Goal: Information Seeking & Learning: Compare options

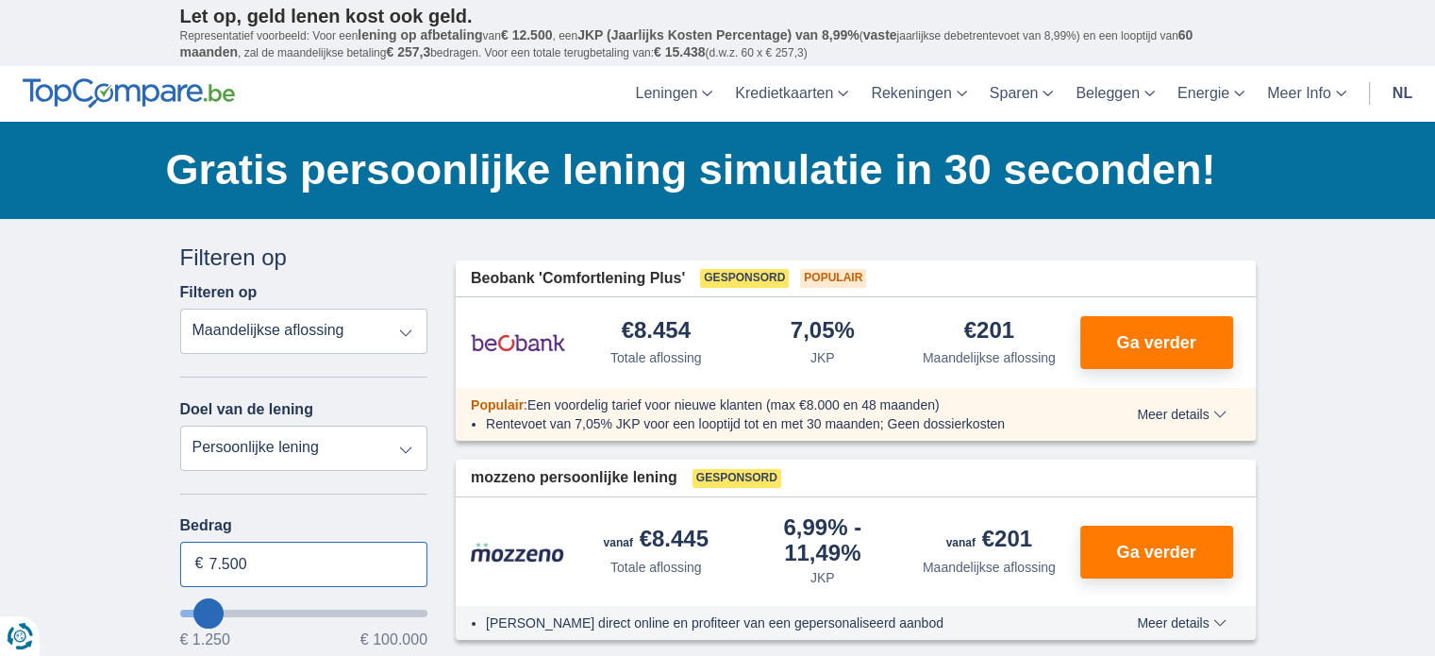
click at [272, 553] on input "7.500" at bounding box center [304, 564] width 248 height 45
type input "7"
type input "50.000"
type input "50250"
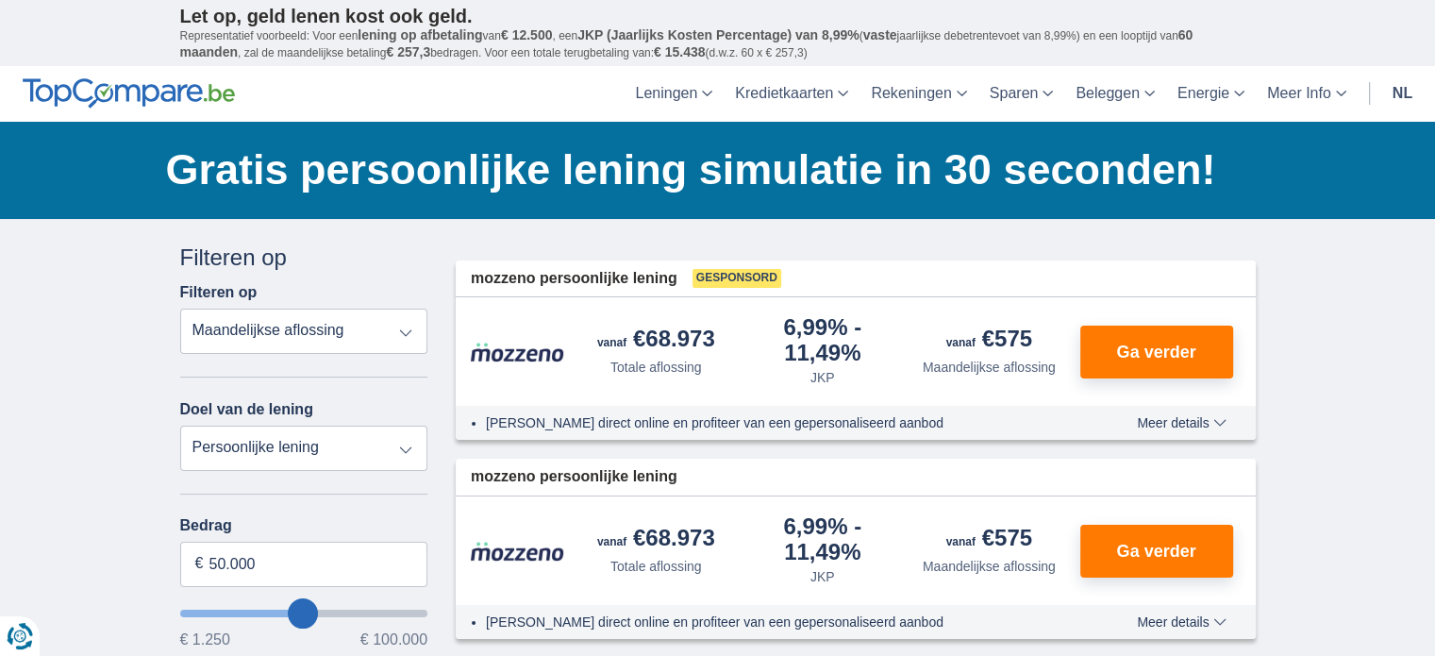
click at [399, 450] on select "Persoonlijke lening Auto Moto / fiets Mobilhome / caravan Renovatie Energie Sch…" at bounding box center [304, 448] width 248 height 45
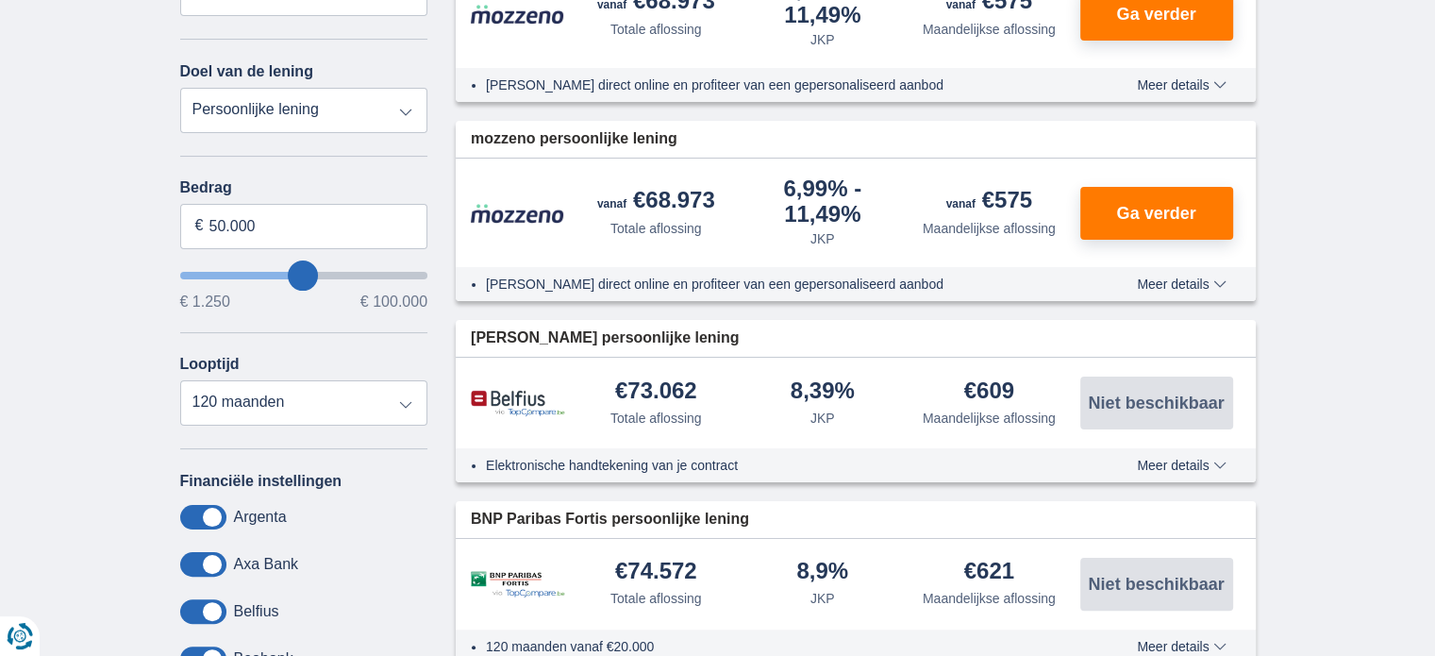
scroll to position [340, 0]
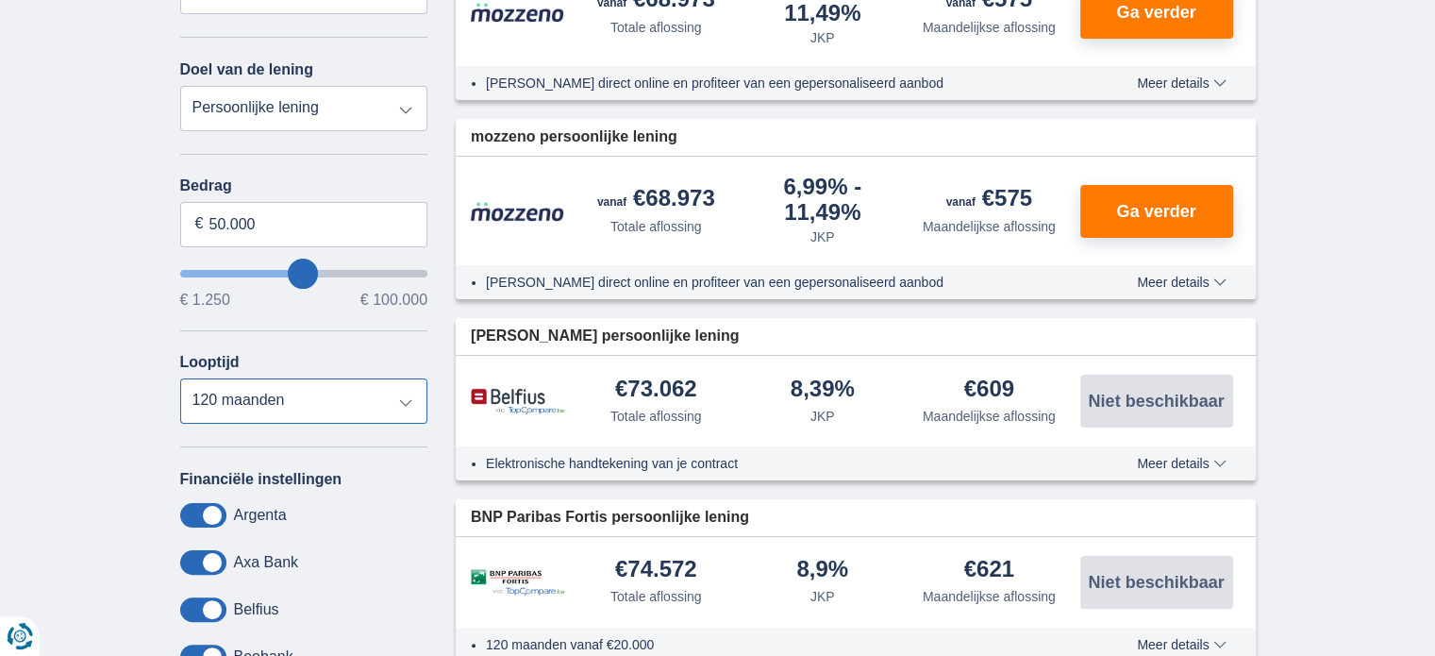
click at [403, 400] on select "12 maanden 18 maanden 24 maanden 30 maanden 36 maanden 42 maanden 48 maanden 60…" at bounding box center [304, 400] width 248 height 45
click at [180, 378] on select "12 maanden 18 maanden 24 maanden 30 maanden 36 maanden 42 maanden 48 maanden 60…" at bounding box center [304, 400] width 248 height 45
select select "72"
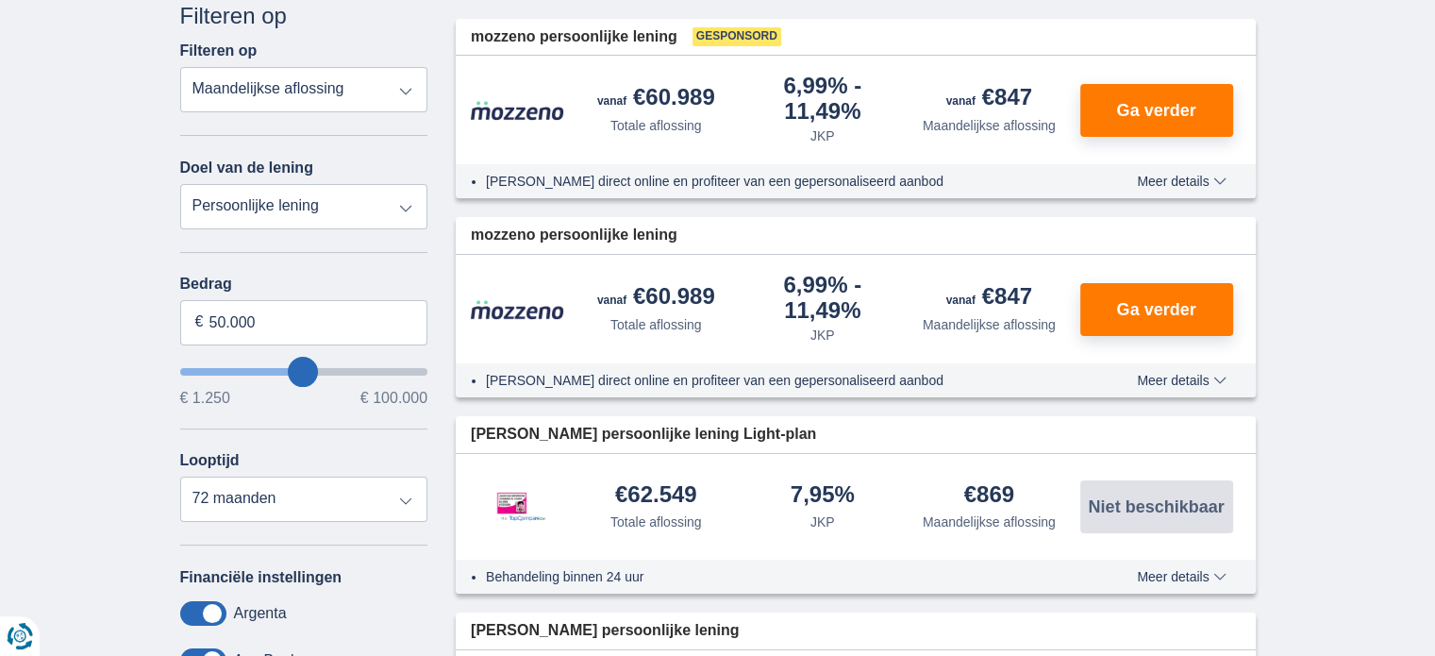
scroll to position [0, 0]
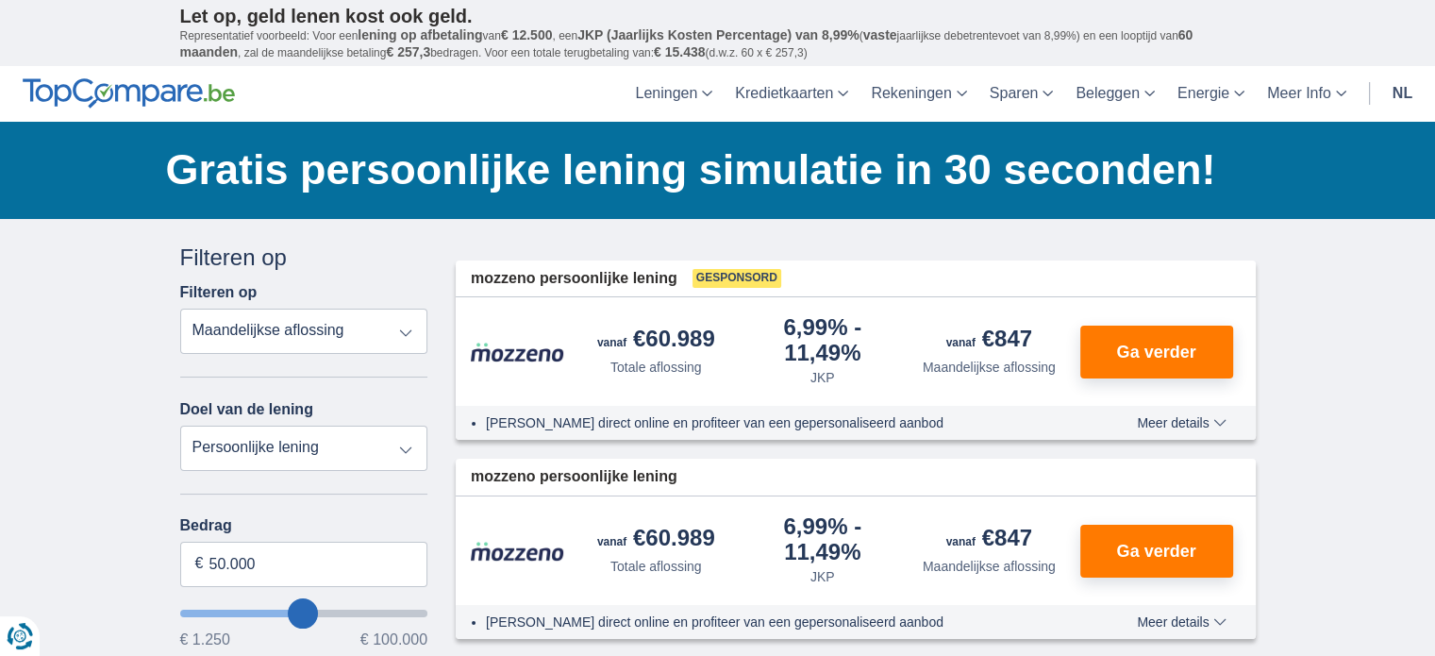
click at [401, 452] on select "Persoonlijke lening Auto Moto / fiets Mobilhome / caravan Renovatie Energie Sch…" at bounding box center [304, 448] width 248 height 45
click at [263, 453] on select "Persoonlijke lening Auto Moto / fiets Mobilhome / caravan Renovatie Energie Sch…" at bounding box center [304, 448] width 248 height 45
click at [341, 460] on select "Persoonlijke lening Auto Moto / fiets Mobilhome / caravan Renovatie Energie Sch…" at bounding box center [304, 448] width 248 height 45
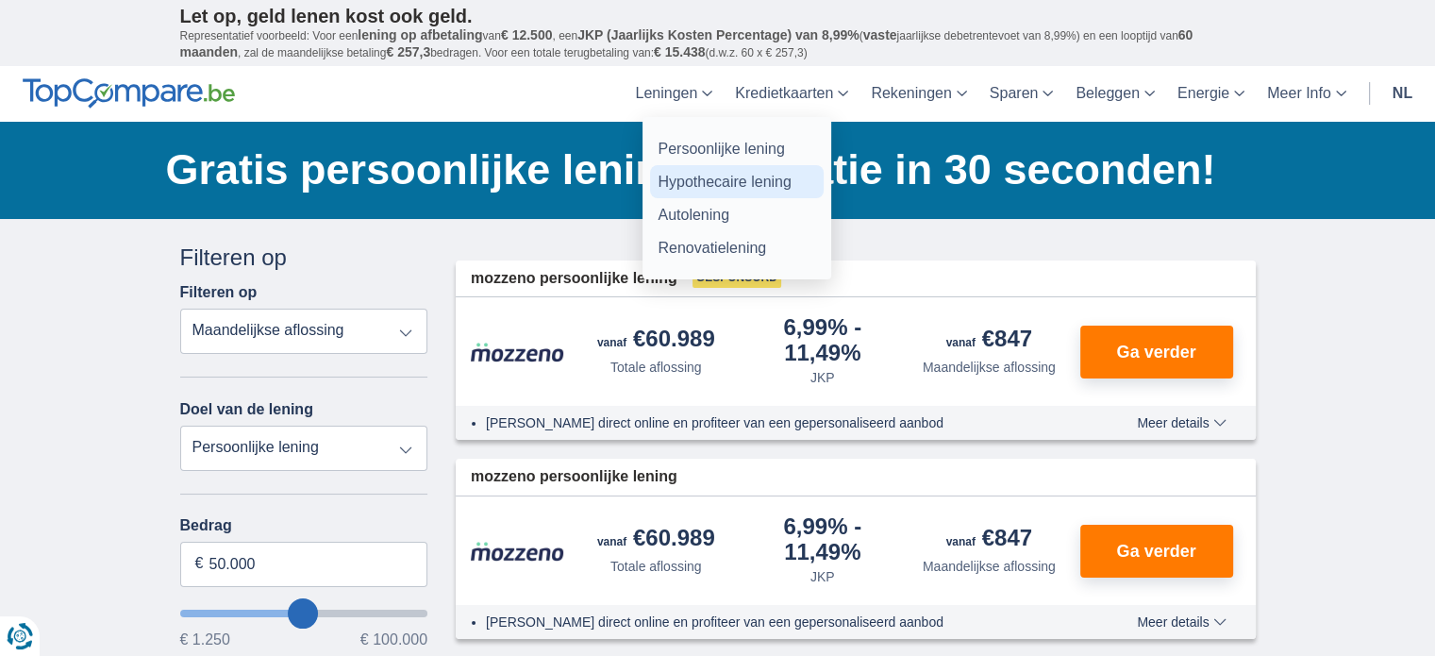
click at [683, 182] on link "Hypothecaire lening" at bounding box center [737, 181] width 174 height 33
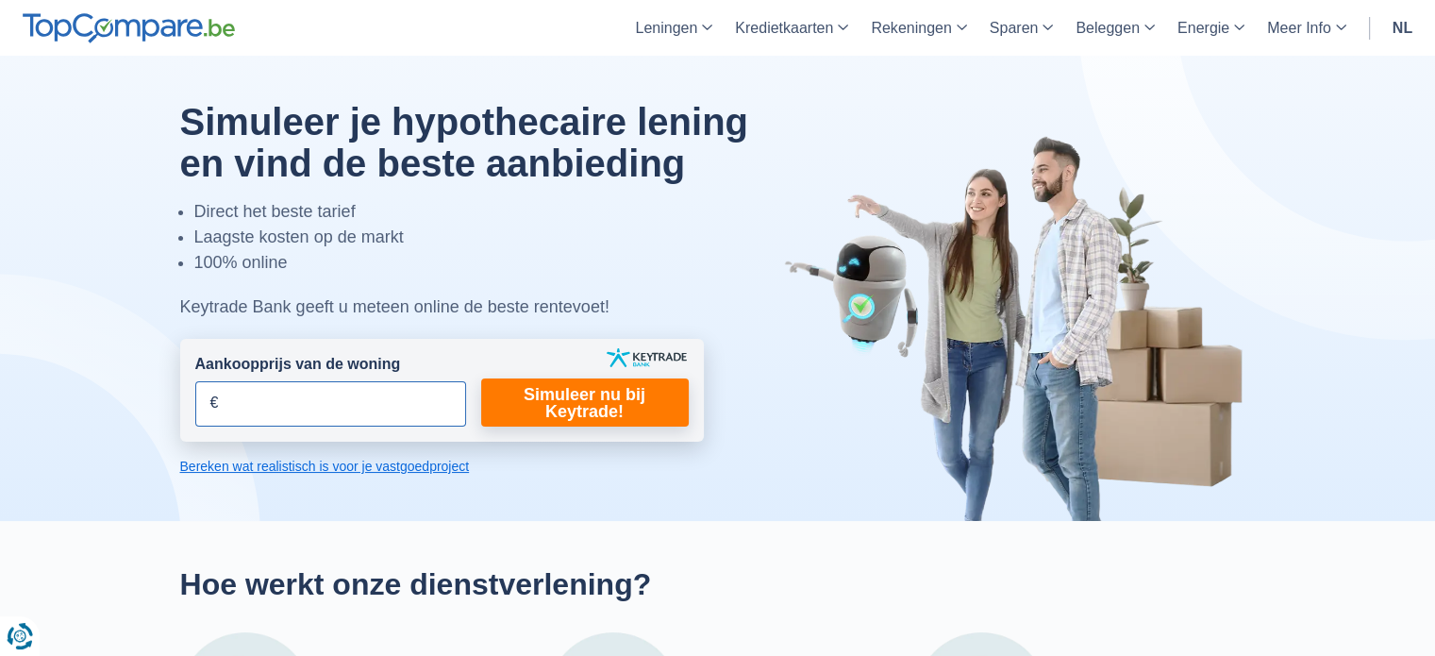
click at [302, 407] on input "Aankoopprijs van de woning" at bounding box center [330, 403] width 271 height 45
type input "50.000"
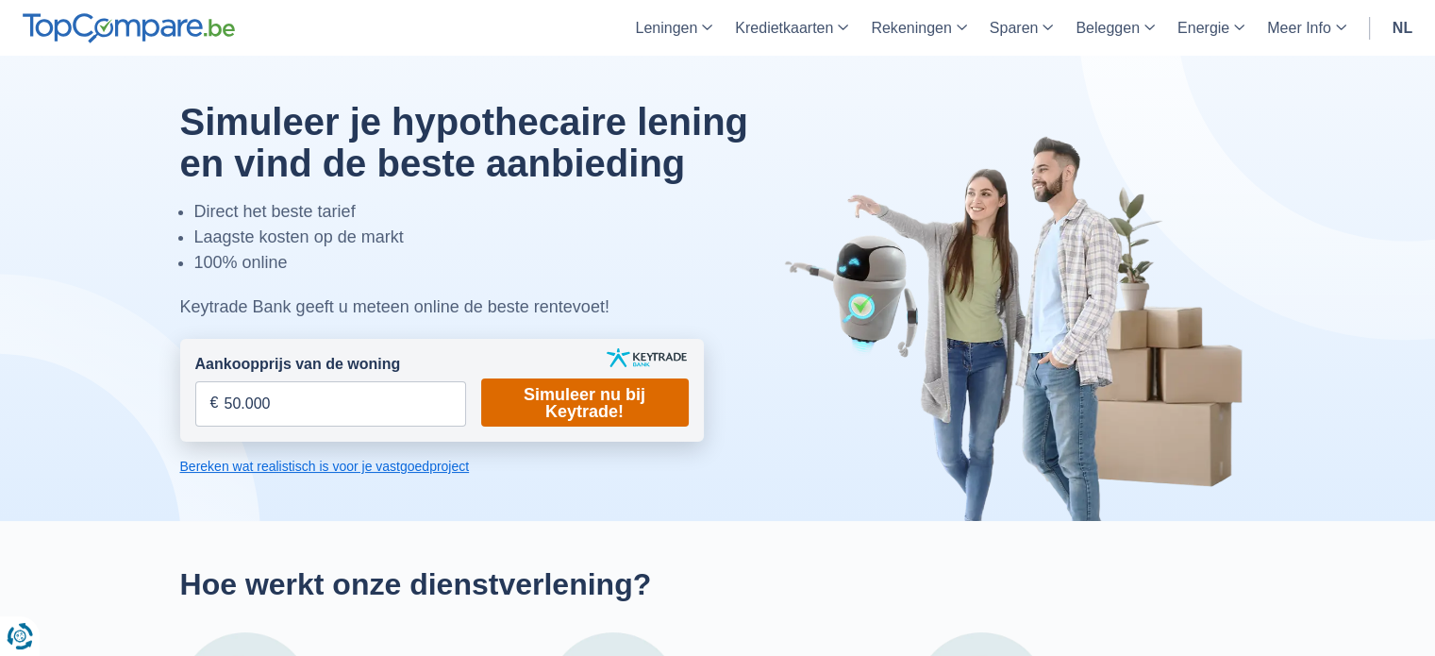
click at [567, 420] on link "Simuleer nu bij Keytrade!" at bounding box center [585, 402] width 208 height 48
click at [22, 514] on div at bounding box center [717, 288] width 1463 height 465
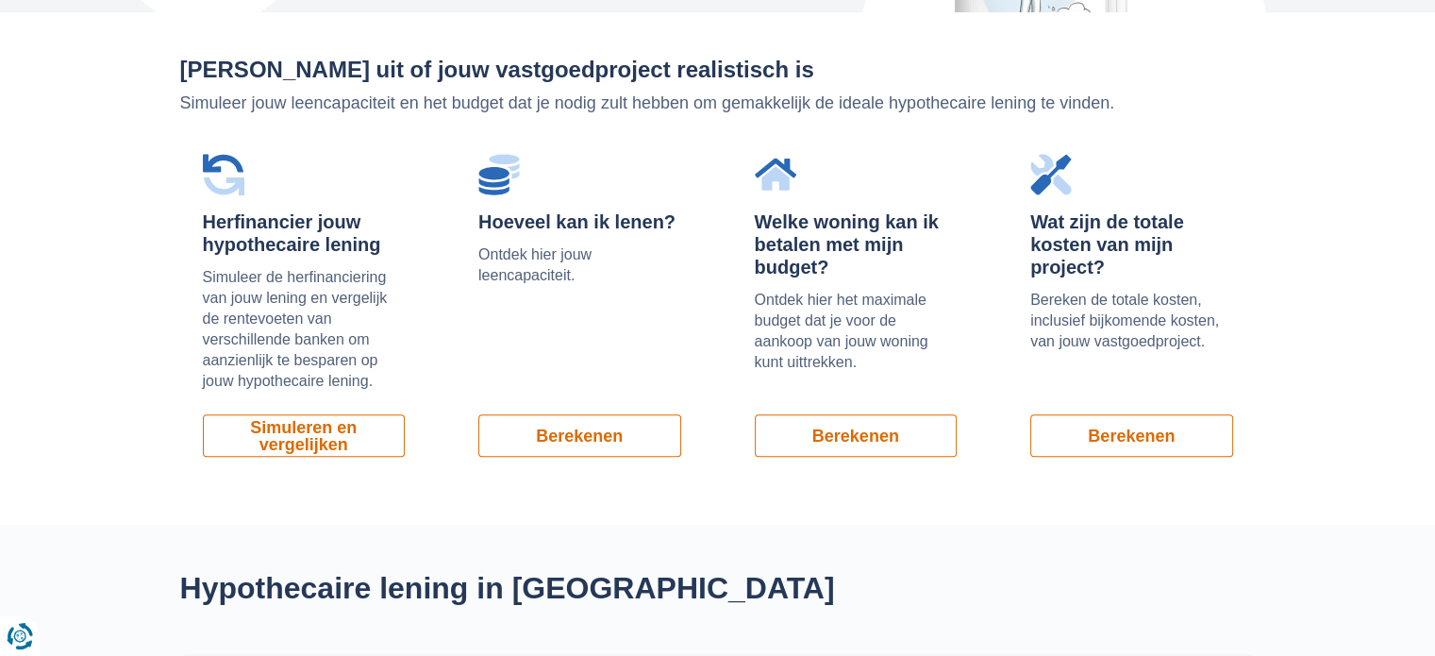
scroll to position [1283, 0]
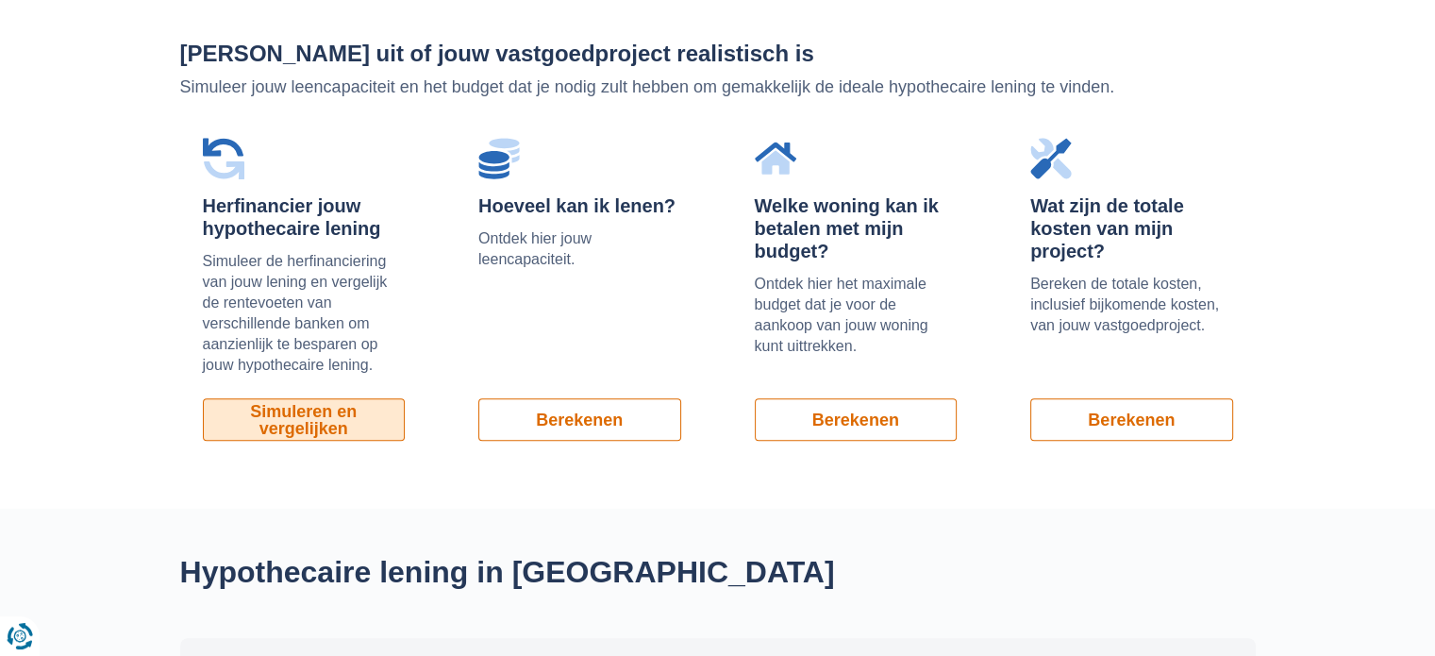
click at [316, 399] on link "Simuleren en vergelijken" at bounding box center [304, 419] width 203 height 42
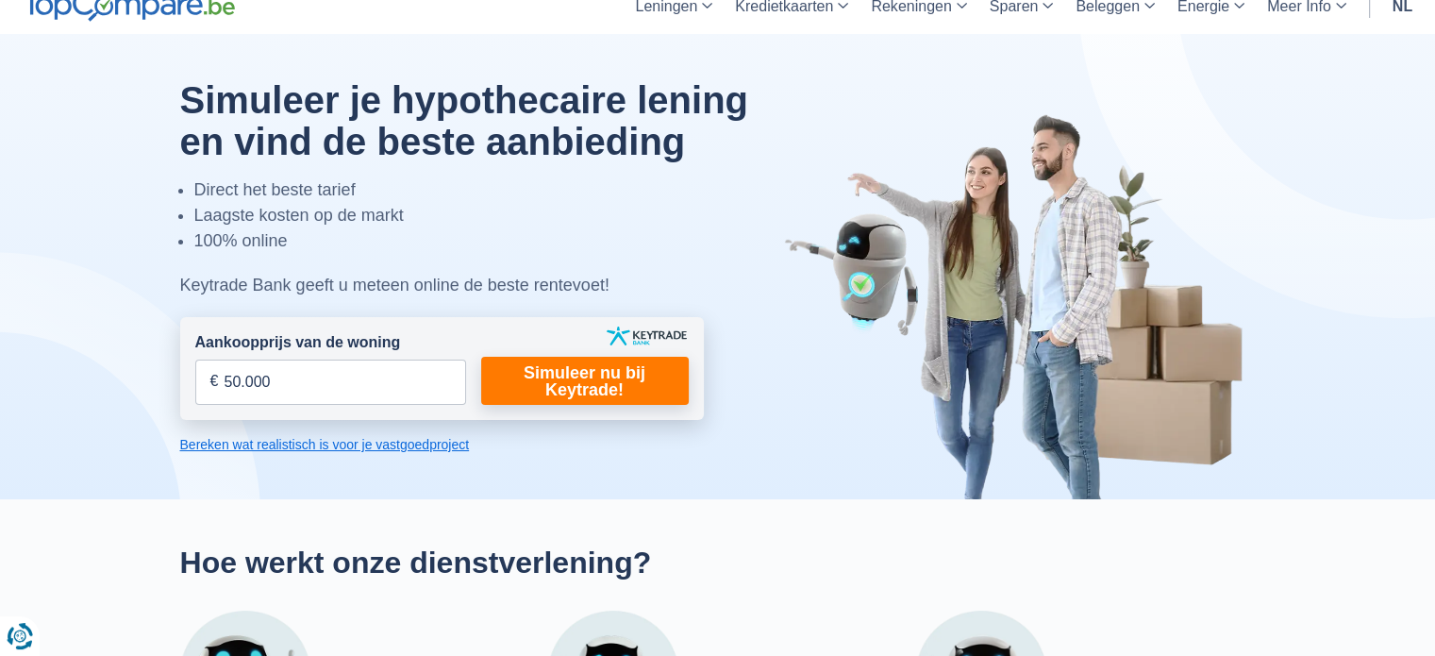
scroll to position [0, 0]
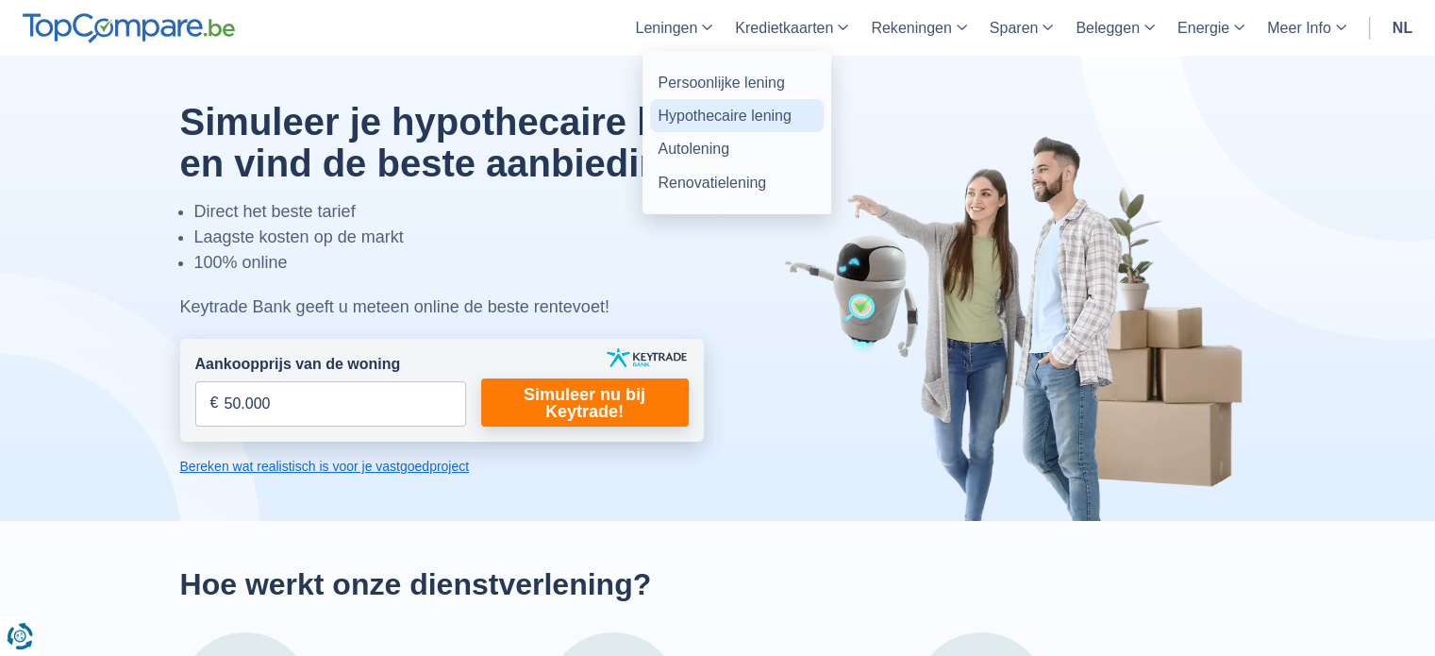
click at [689, 120] on link "Hypothecaire lening" at bounding box center [737, 115] width 174 height 33
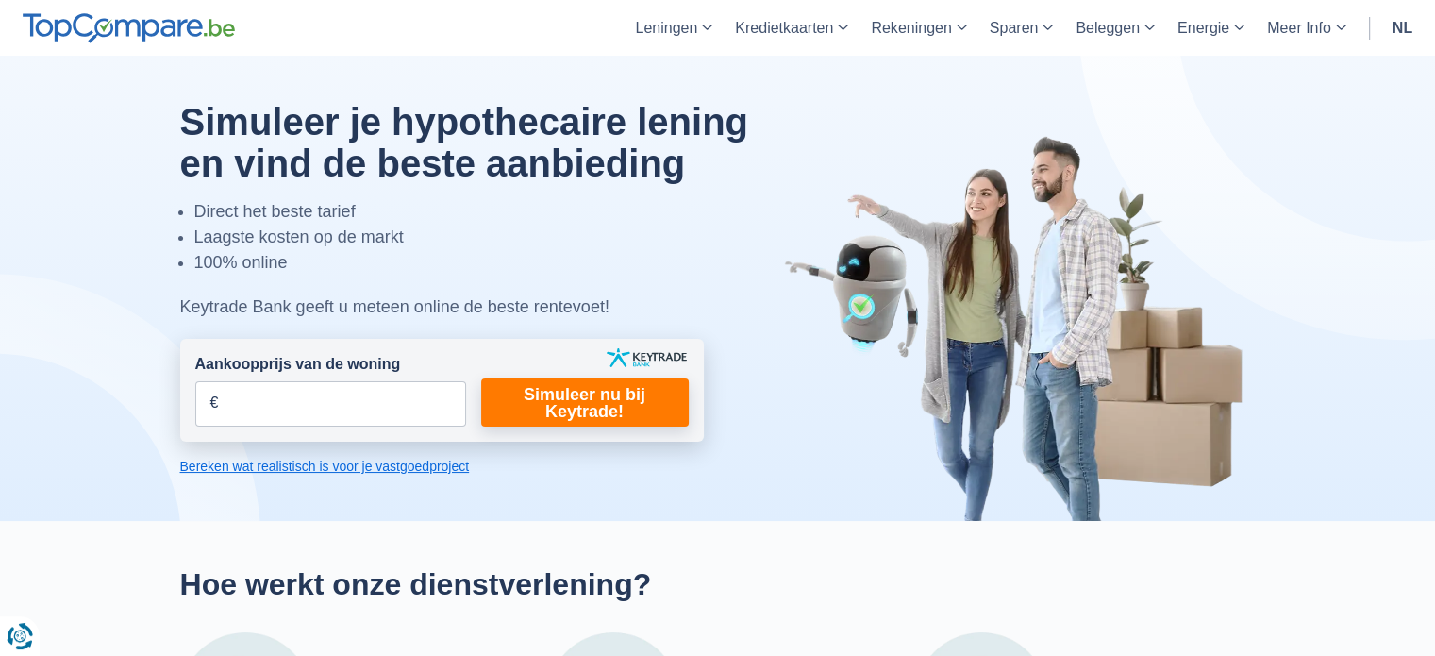
click at [119, 244] on div at bounding box center [717, 288] width 1463 height 465
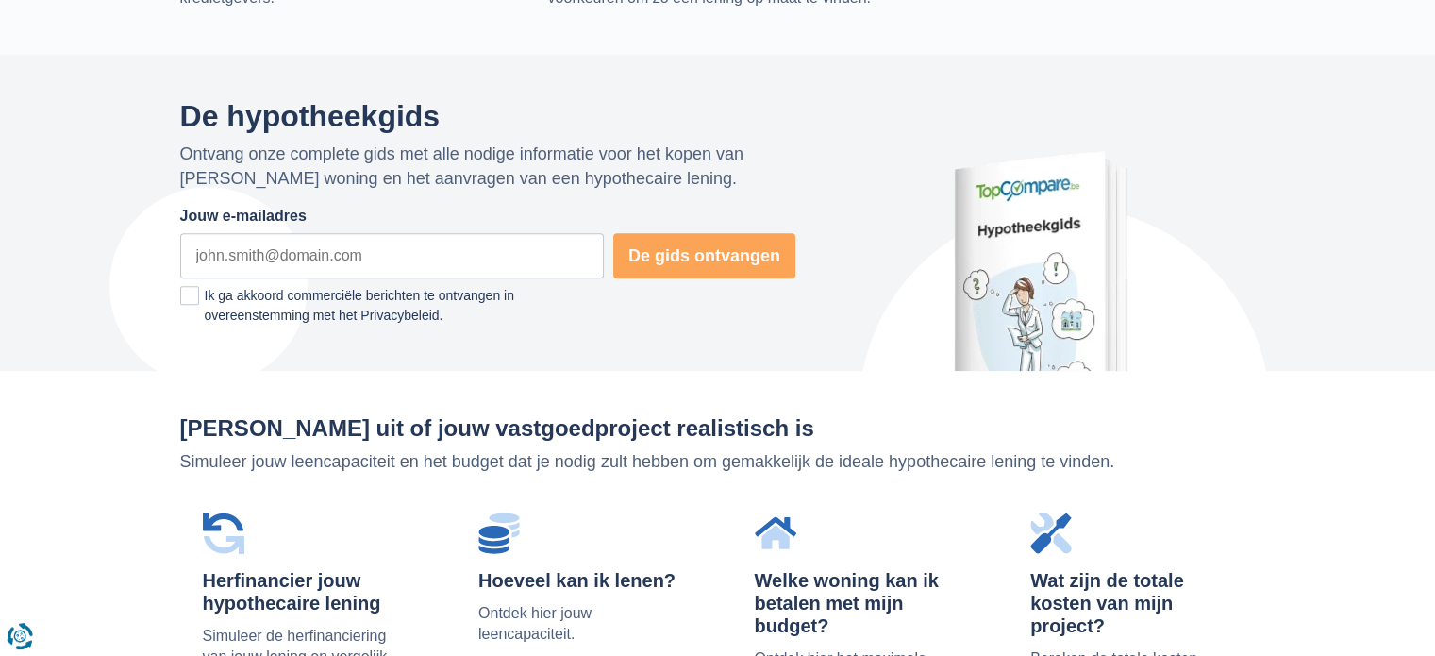
scroll to position [906, 0]
